Goal: Task Accomplishment & Management: Use online tool/utility

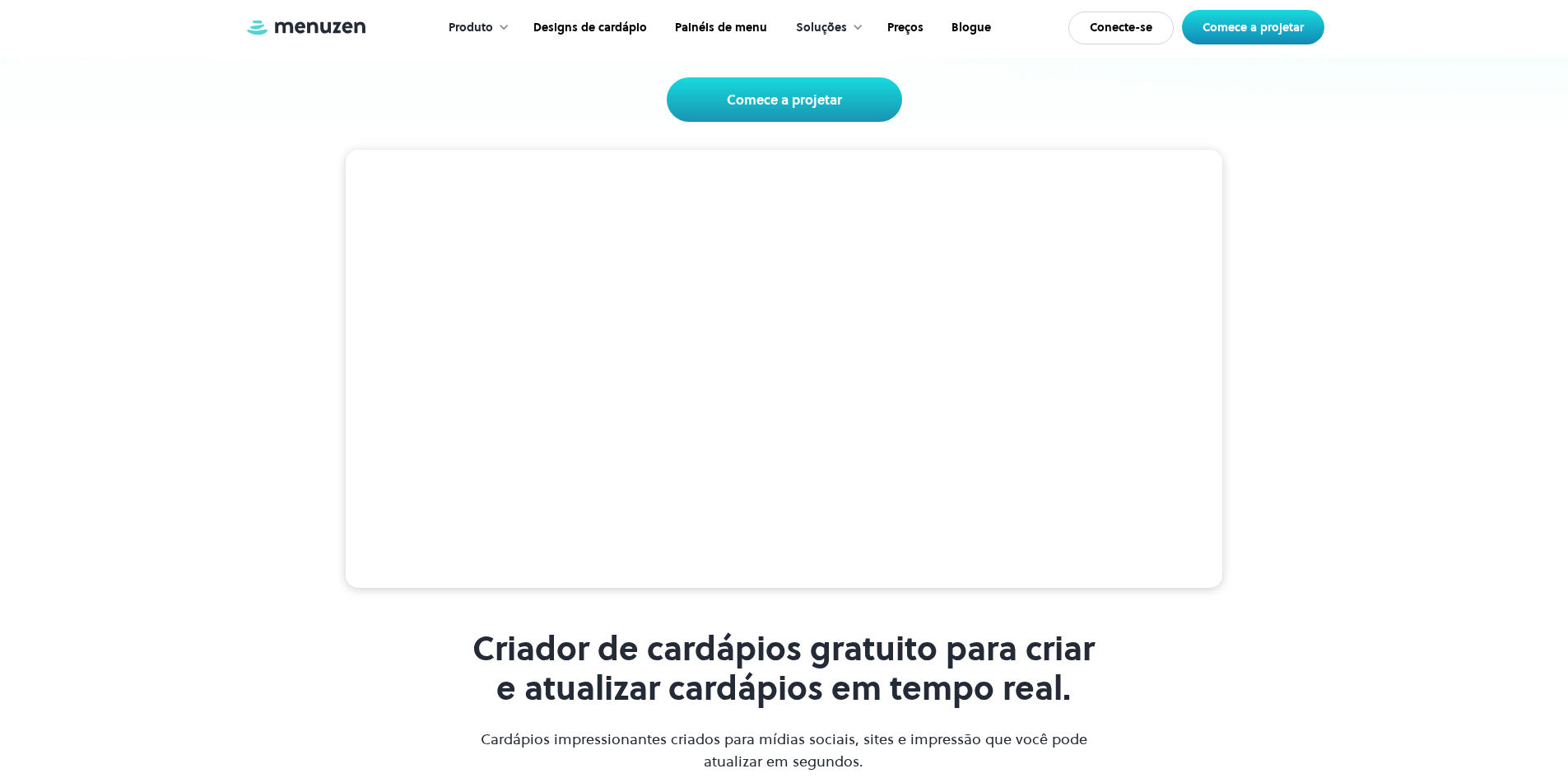
scroll to position [329, 0]
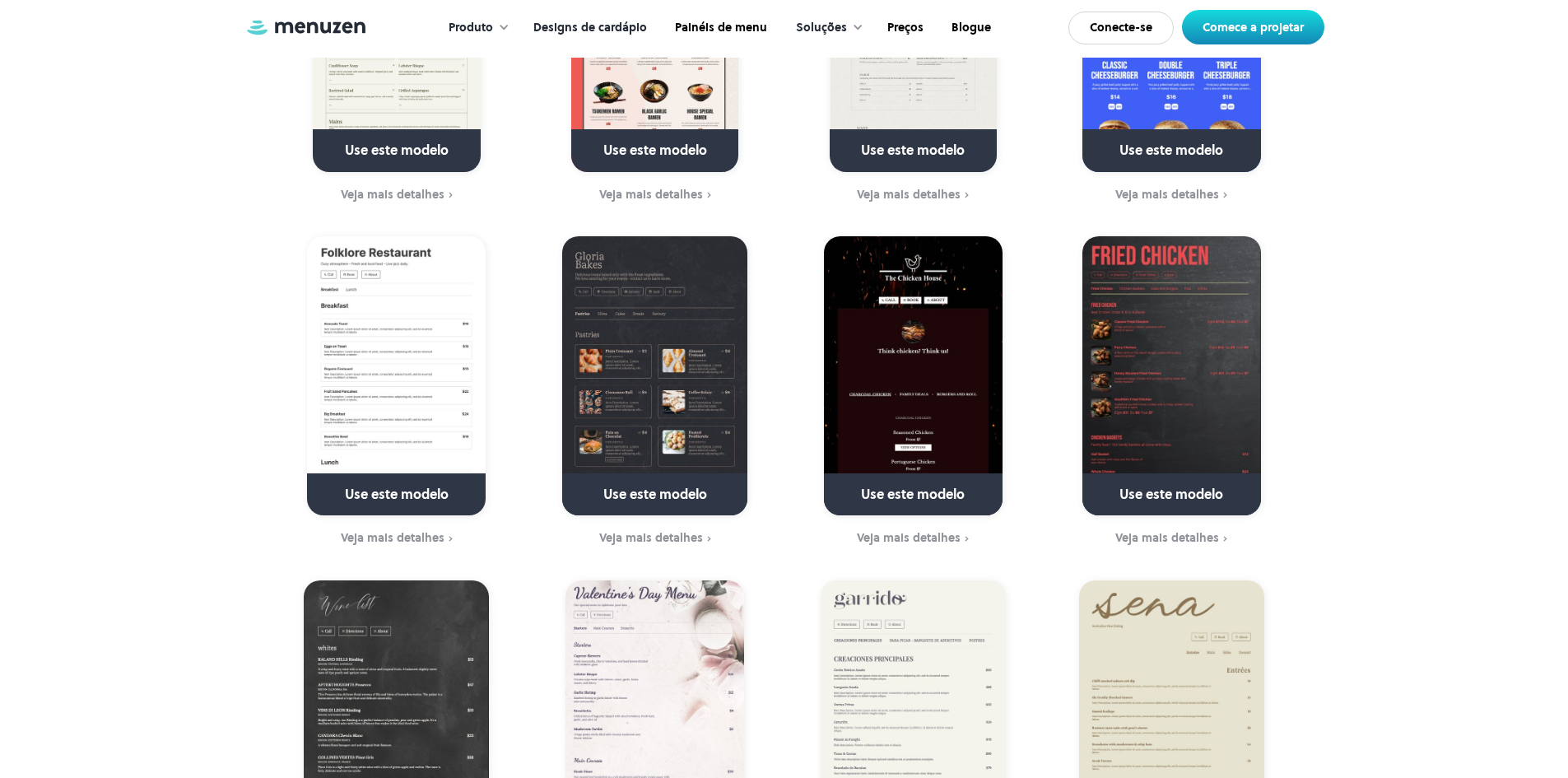
scroll to position [1153, 0]
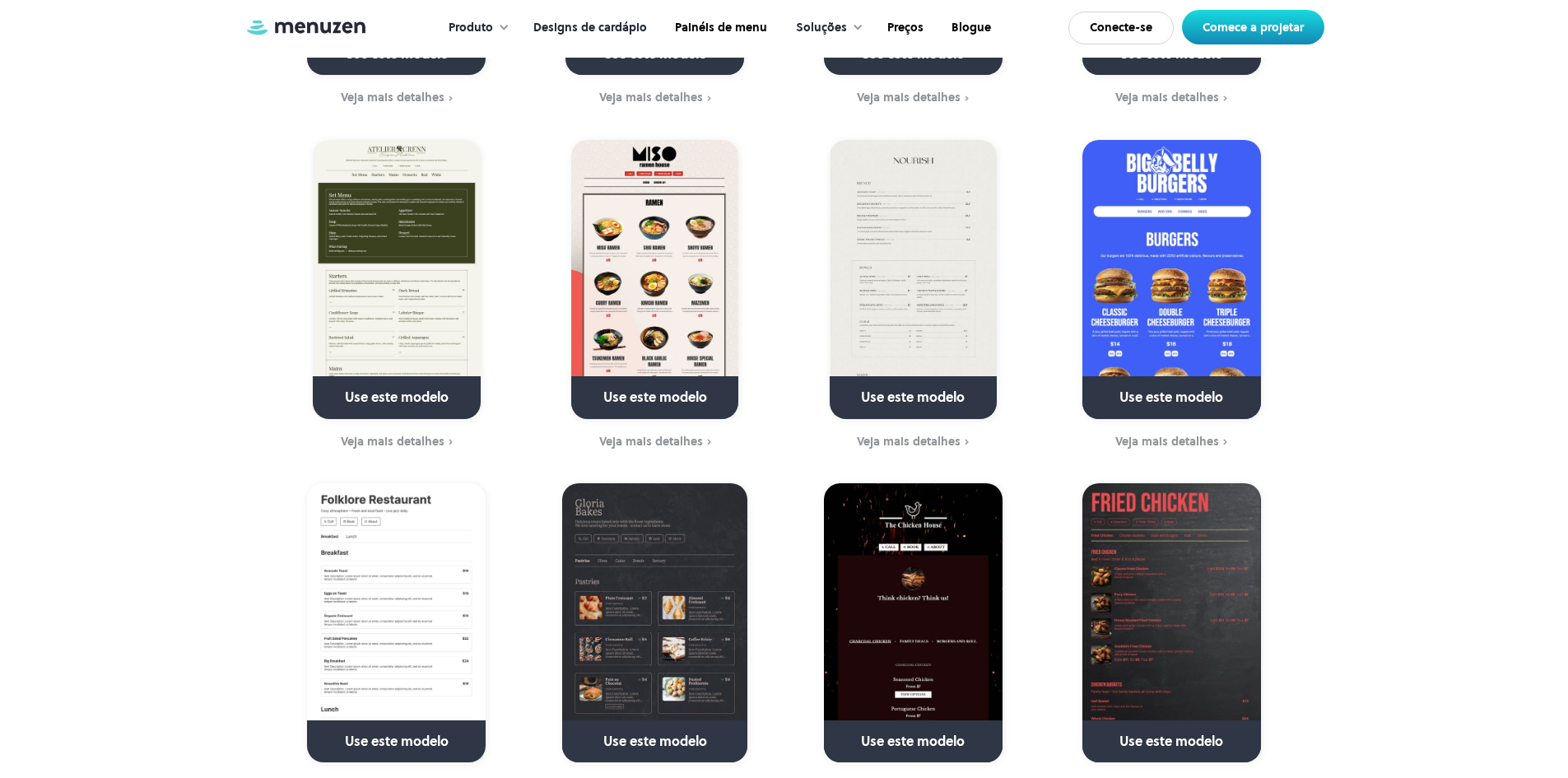
drag, startPoint x: 1168, startPoint y: 239, endPoint x: 1152, endPoint y: 247, distance: 17.9
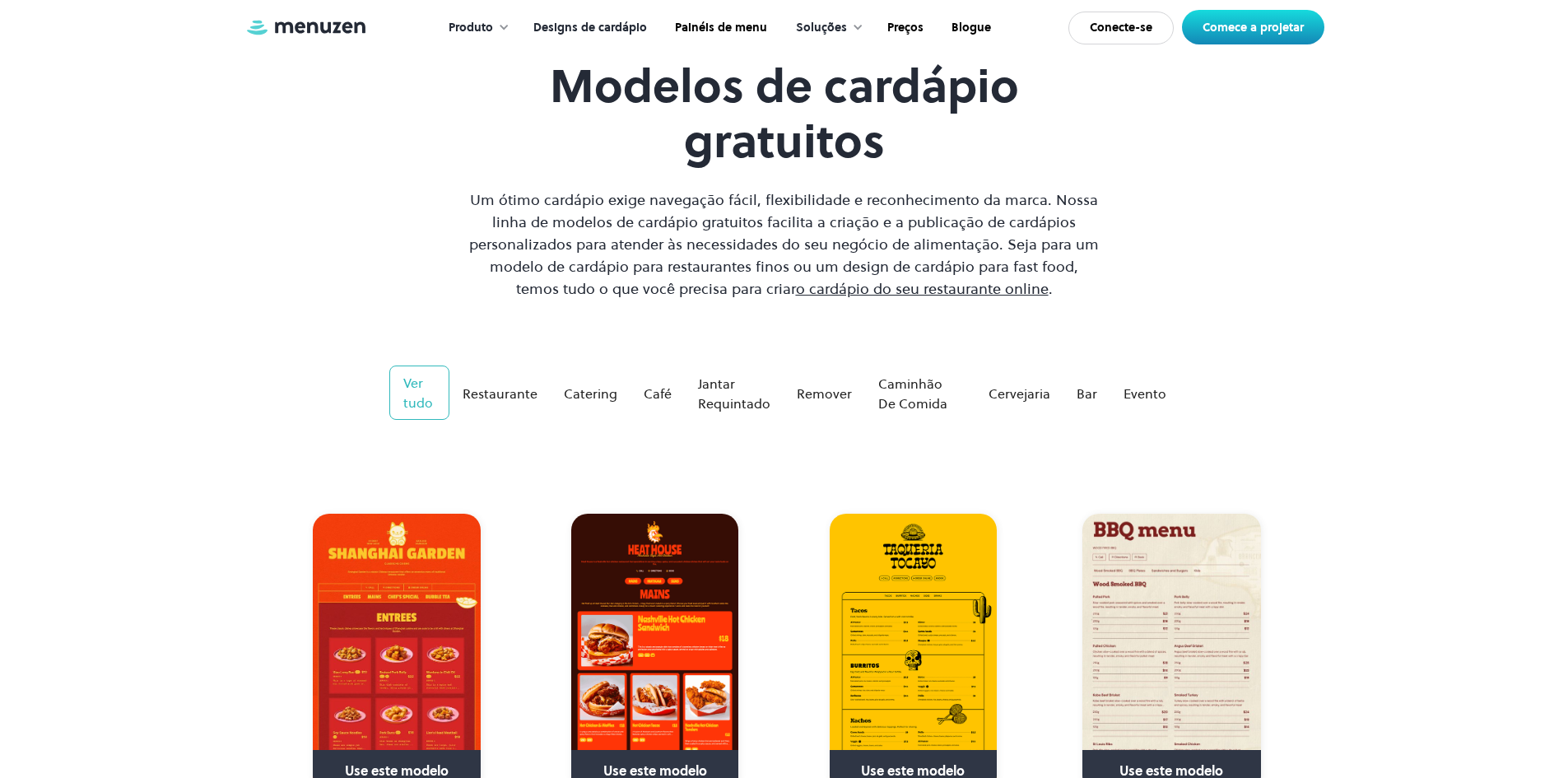
scroll to position [83, 0]
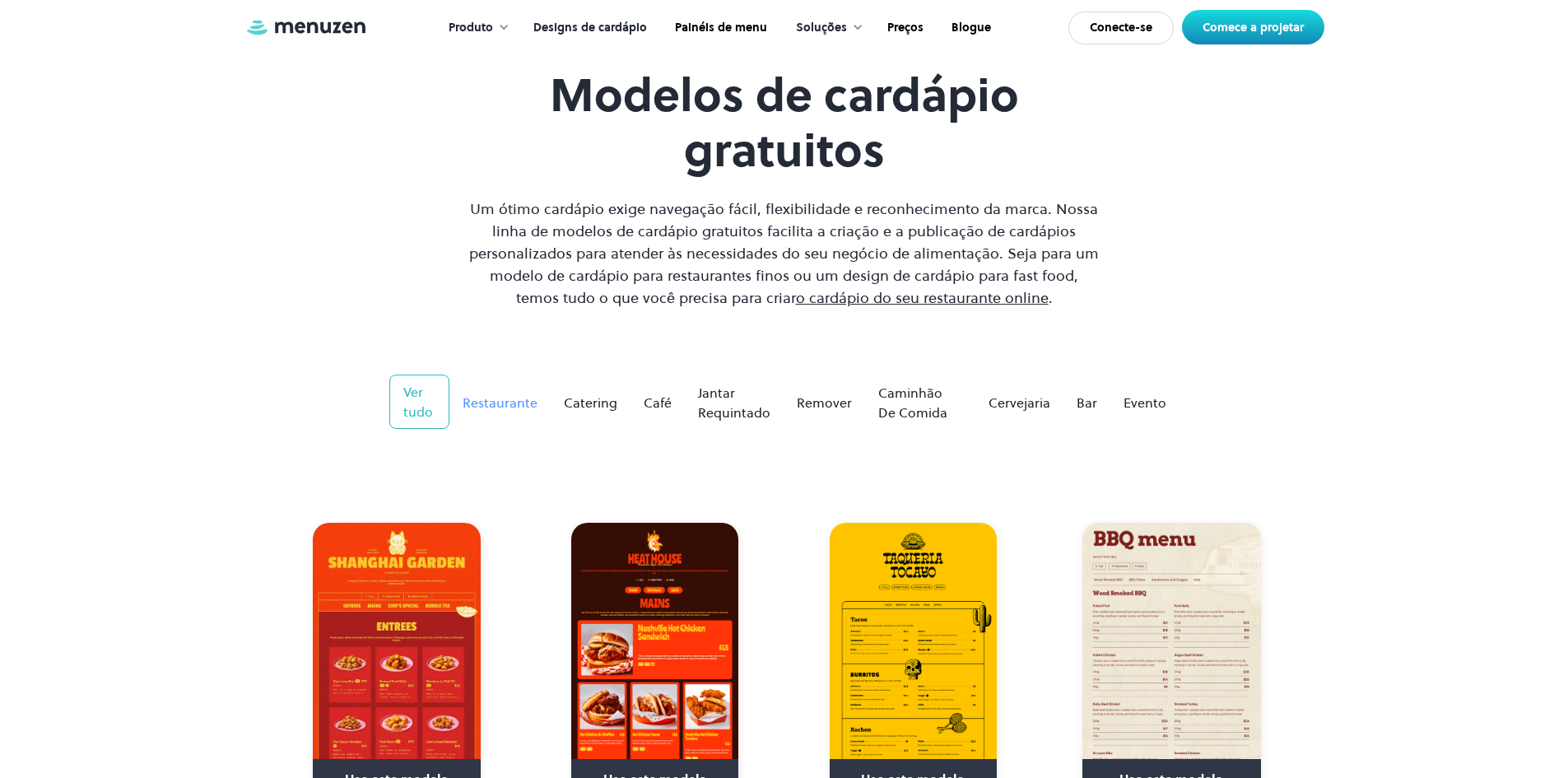
click at [515, 403] on font "Restaurante" at bounding box center [500, 403] width 75 height 18
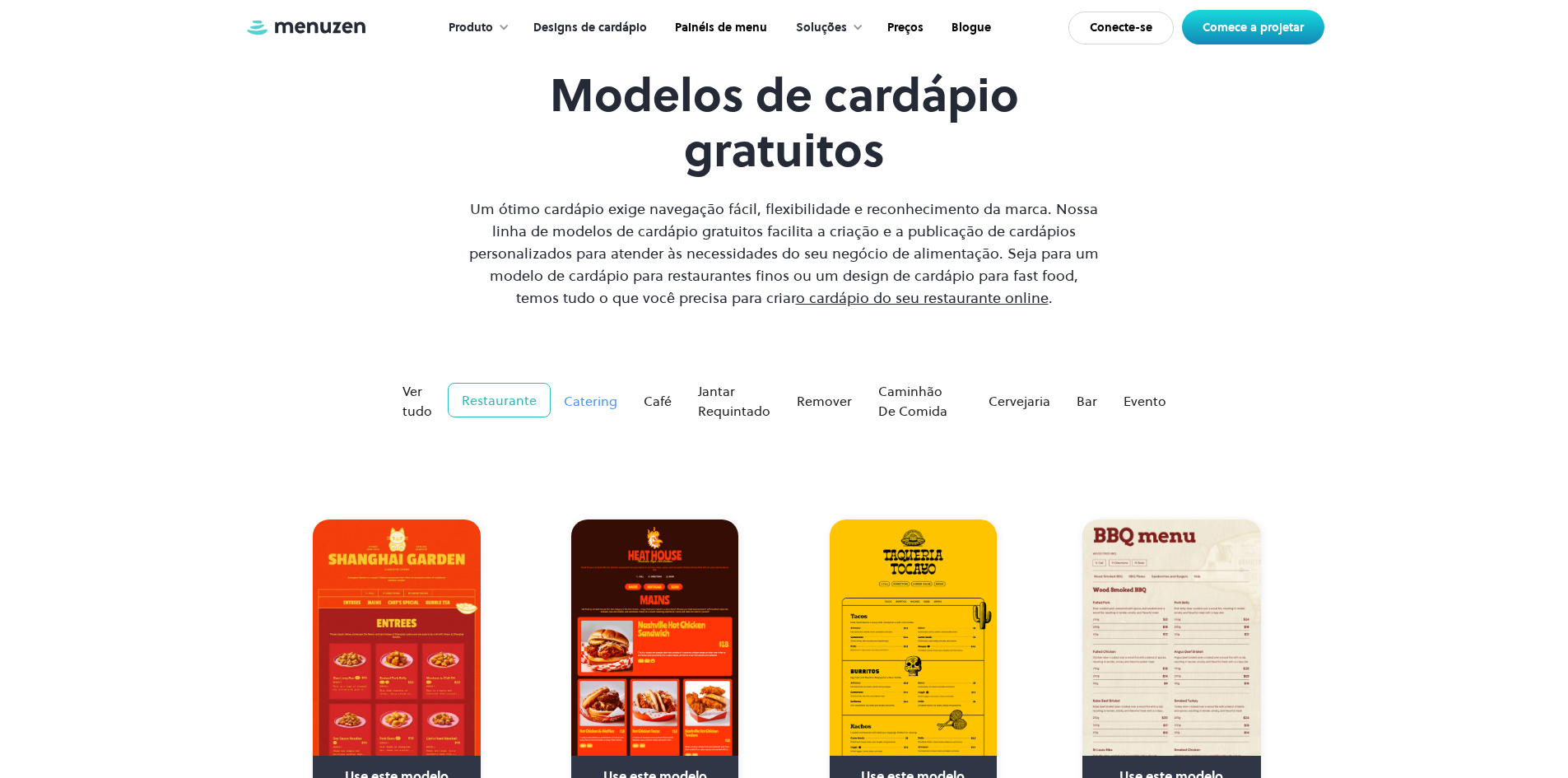
click at [588, 396] on font "Catering" at bounding box center [590, 401] width 53 height 18
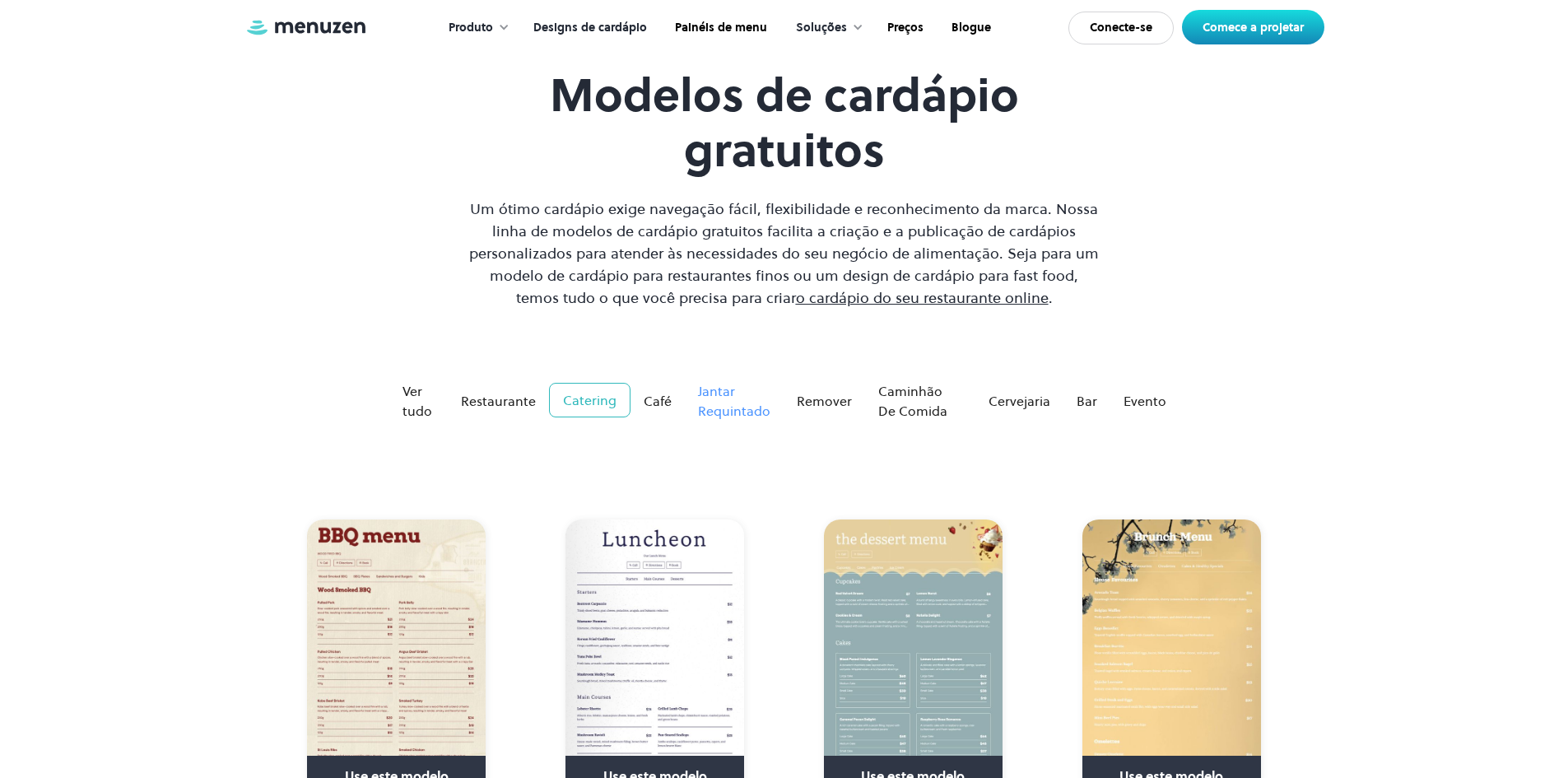
click at [720, 394] on font "Jantar requintado" at bounding box center [734, 401] width 73 height 38
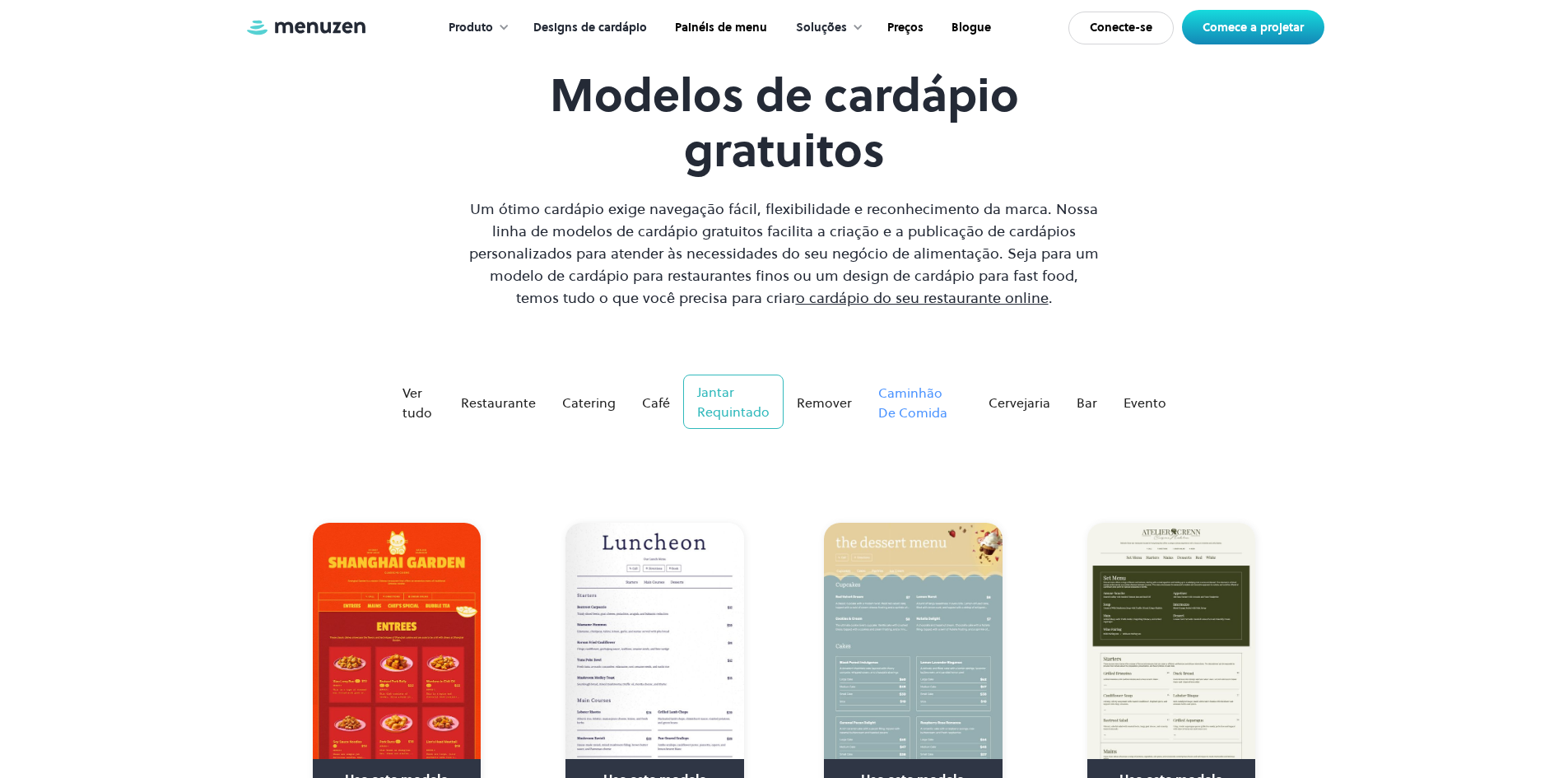
click at [903, 395] on font "Caminhão de comida" at bounding box center [912, 403] width 69 height 38
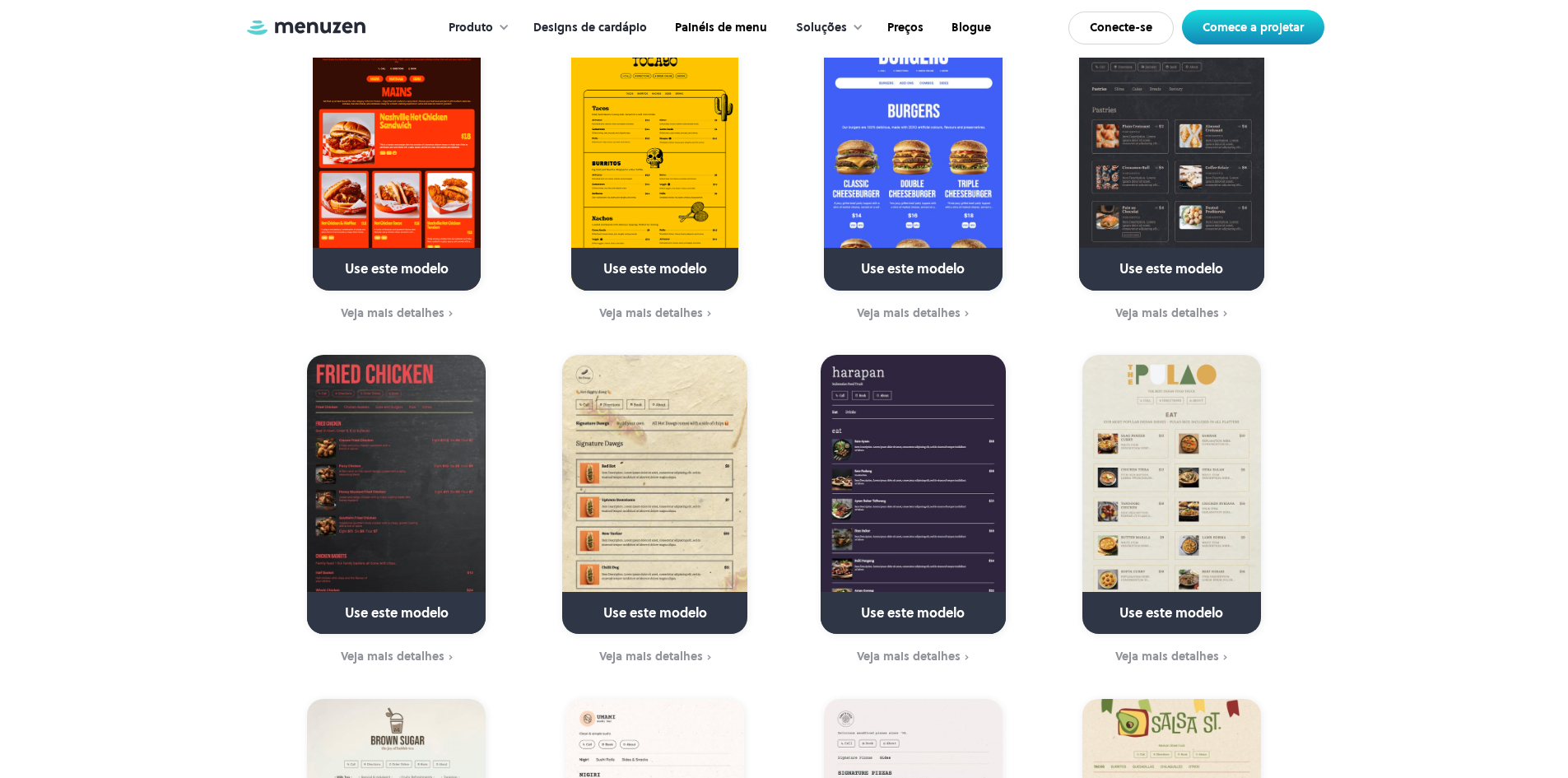
scroll to position [577, 0]
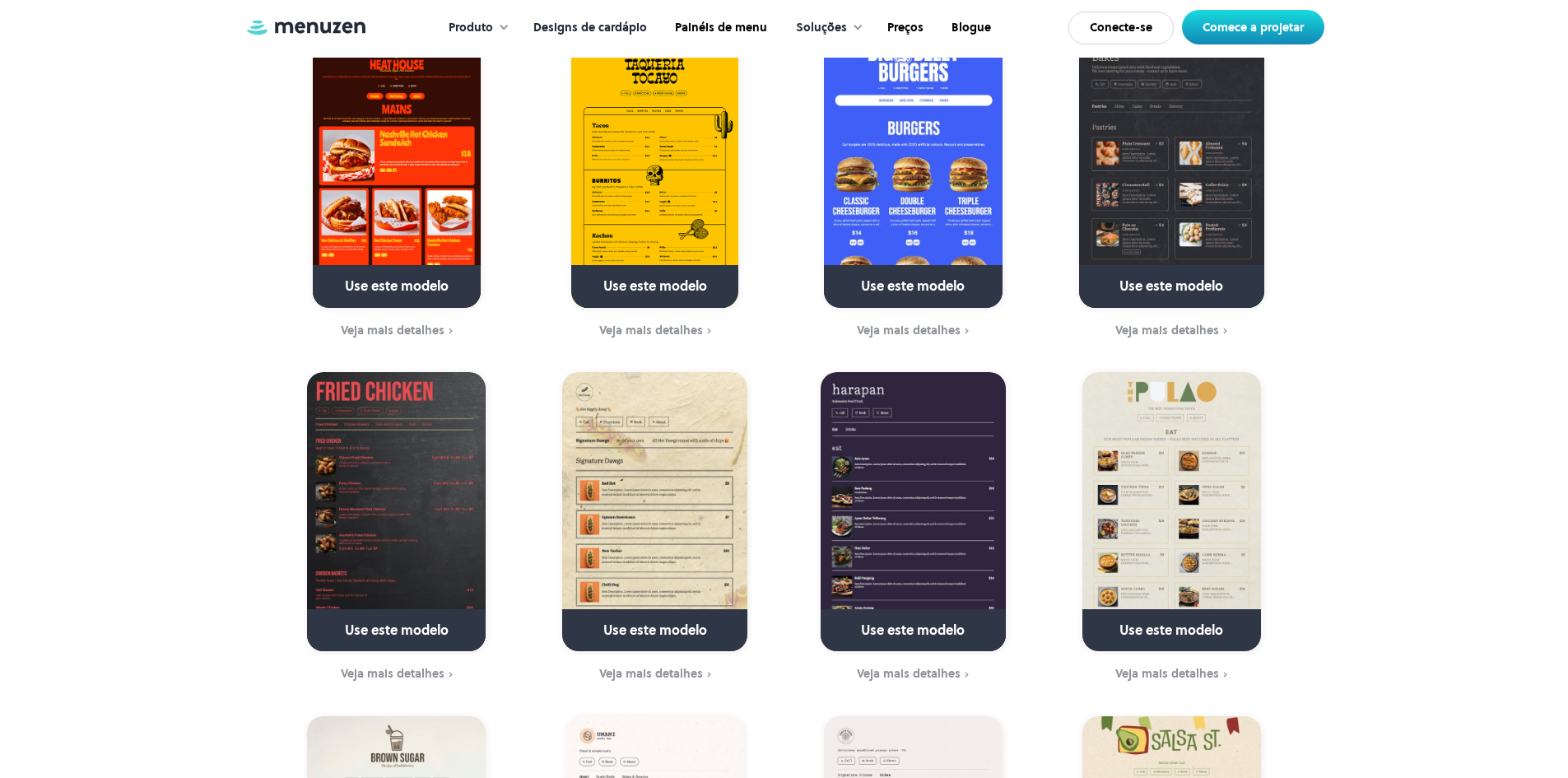
click at [332, 513] on img at bounding box center [397, 512] width 179 height 279
